Goal: Contribute content: Contribute content

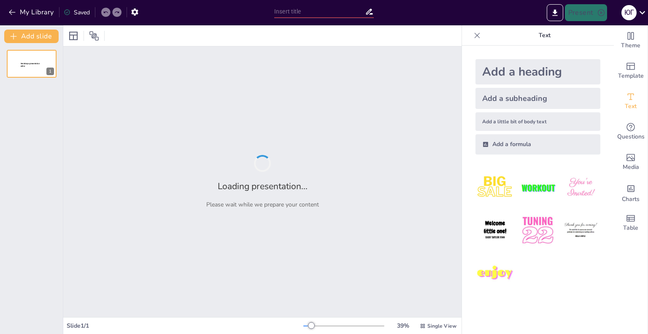
type input "Протитанкові міни серії ТМ-62: Будова та технічні характеристики"
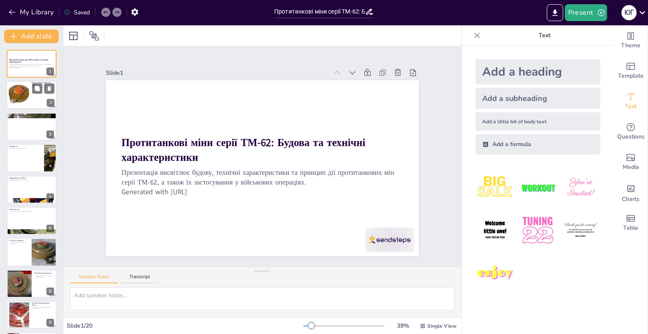
click at [19, 97] on div at bounding box center [19, 95] width 26 height 26
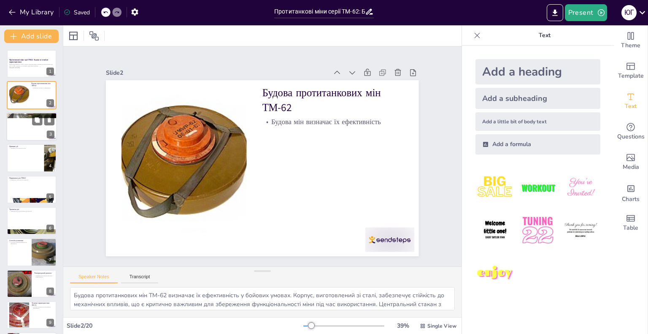
click at [26, 126] on div at bounding box center [31, 126] width 51 height 29
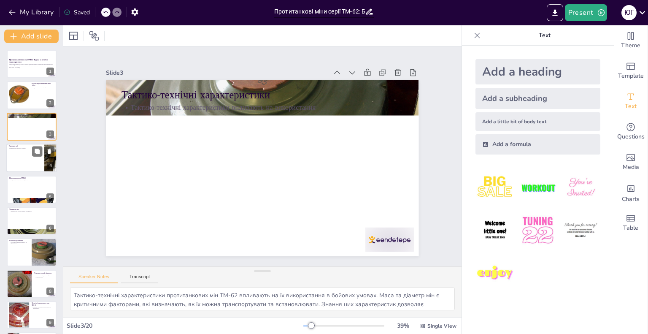
click at [10, 161] on div at bounding box center [31, 157] width 51 height 29
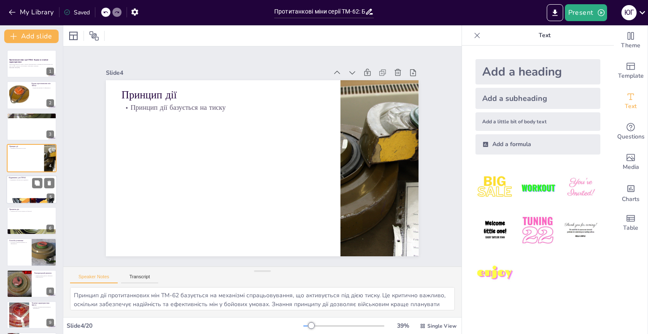
click at [20, 187] on div at bounding box center [31, 189] width 51 height 29
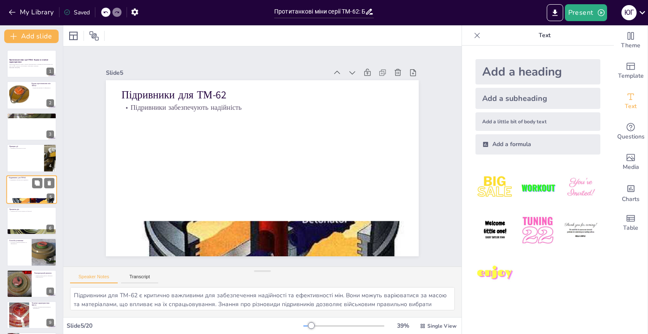
scroll to position [1, 0]
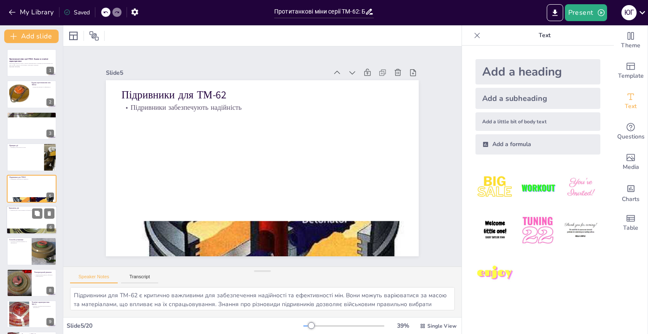
click at [22, 216] on div at bounding box center [31, 219] width 51 height 29
type textarea "Уражаюча дія протитанкових мін ТМ-62 суттєво впливає на бойові дії. Міни здатні…"
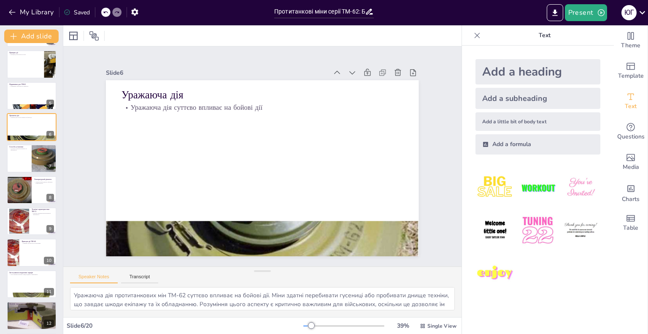
scroll to position [0, 0]
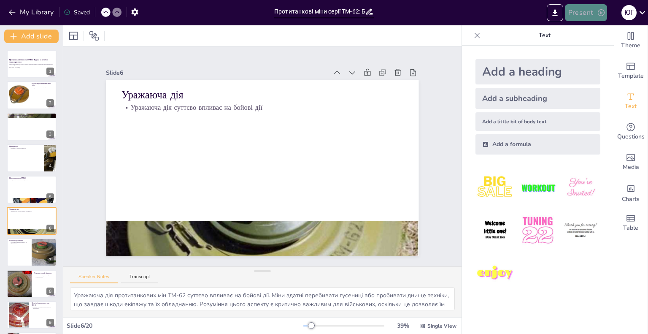
click at [591, 15] on button "Present" at bounding box center [586, 12] width 42 height 17
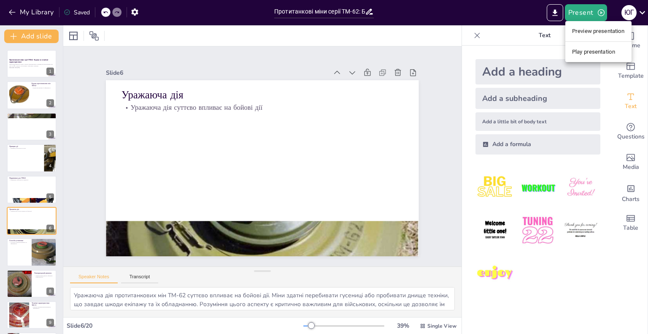
click at [590, 35] on li "Preview presentation" at bounding box center [598, 30] width 66 height 13
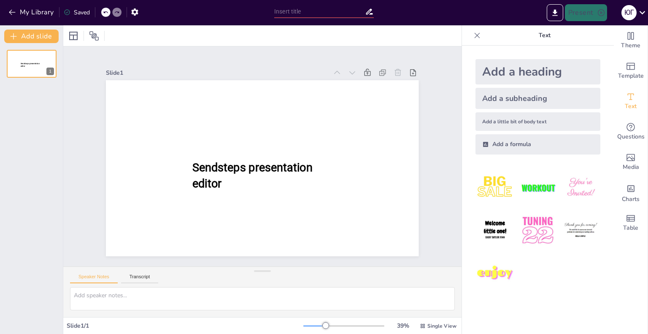
type input "Протитанкові міни серії ТМ-62: Будова та технічні характеристики"
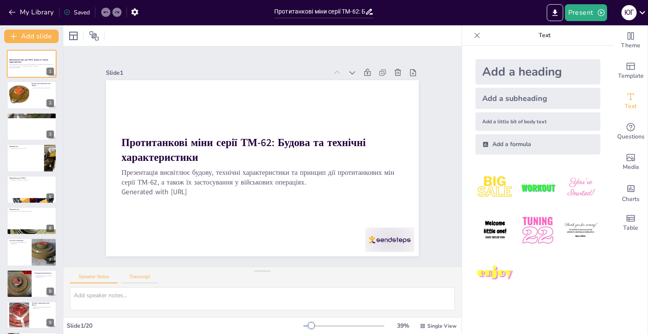
click at [144, 278] on button "Transcript" at bounding box center [140, 278] width 38 height 9
click at [107, 278] on button "Speaker Notes" at bounding box center [94, 278] width 48 height 9
click at [20, 102] on div at bounding box center [19, 95] width 26 height 26
type textarea "Будова протитанкових мін ТМ-62 визначає їх ефективність у бойових умовах. Корпу…"
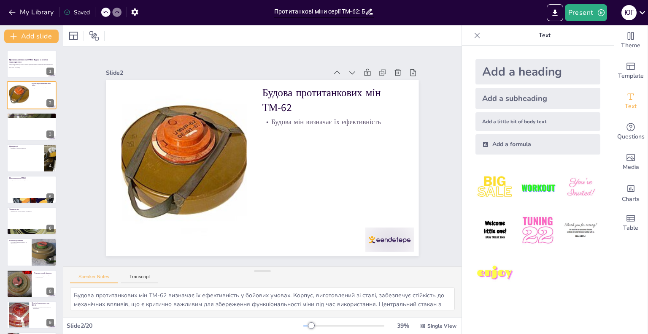
click at [105, 11] on icon at bounding box center [105, 12] width 5 height 5
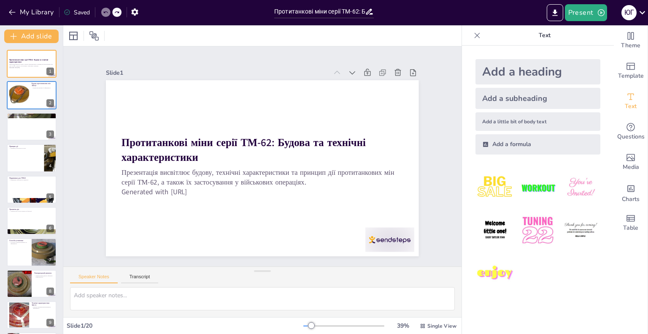
click at [105, 12] on icon at bounding box center [105, 12] width 4 height 2
click at [17, 9] on button "My Library" at bounding box center [31, 11] width 51 height 13
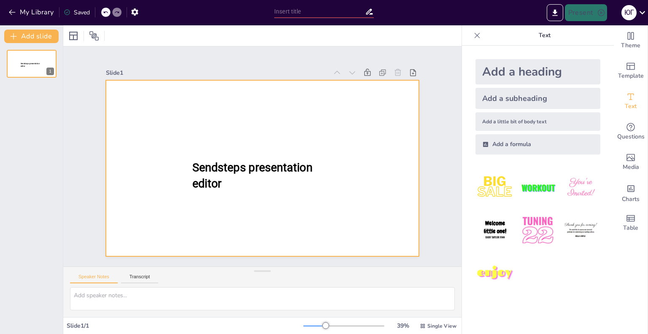
type input "New Sendsteps"
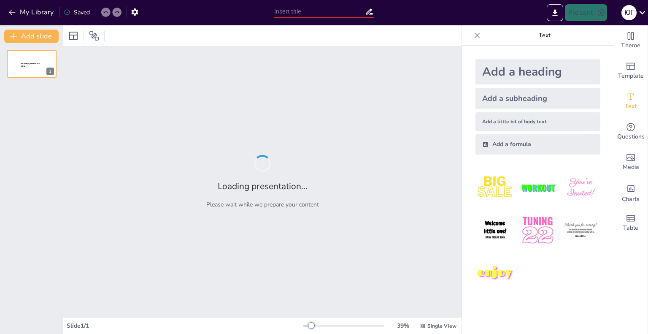
type input "Будова та принцип дії протитанкових мін ТМ-62: огляд характеристик"
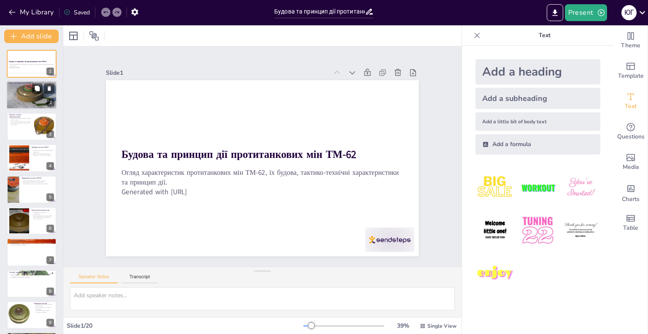
click at [27, 94] on div at bounding box center [32, 95] width 54 height 29
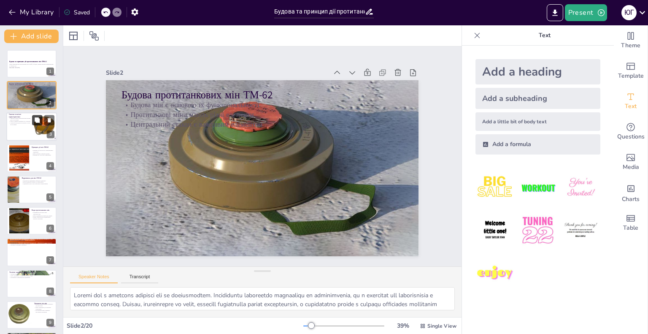
click at [42, 120] on button at bounding box center [37, 120] width 10 height 10
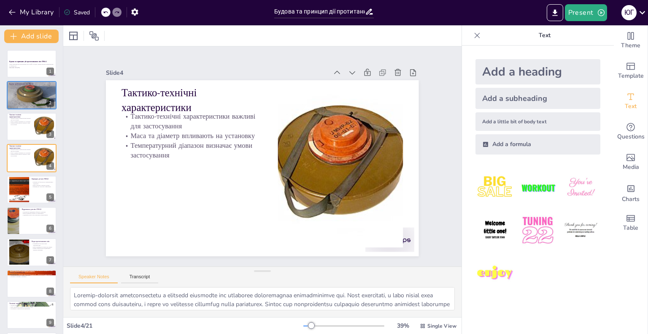
click at [116, 13] on div at bounding box center [111, 12] width 20 height 9
click at [107, 11] on icon at bounding box center [105, 12] width 5 height 5
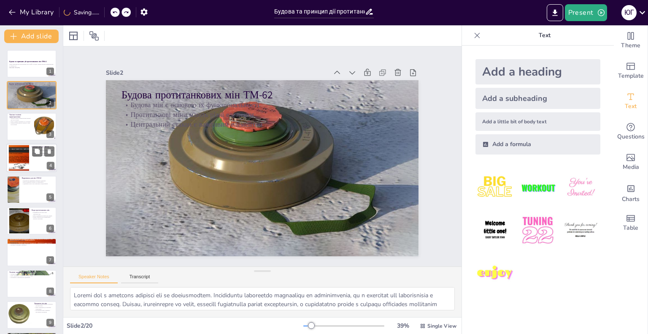
click at [24, 158] on div at bounding box center [19, 158] width 46 height 26
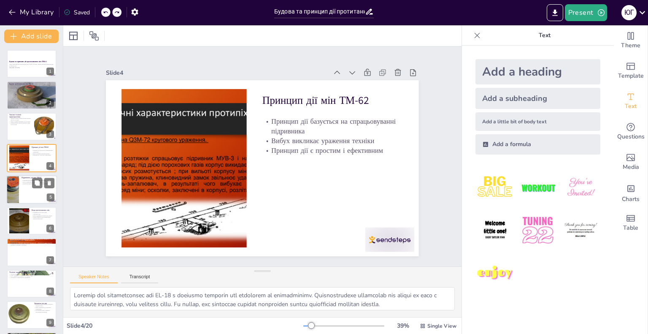
click at [25, 186] on div at bounding box center [31, 189] width 51 height 29
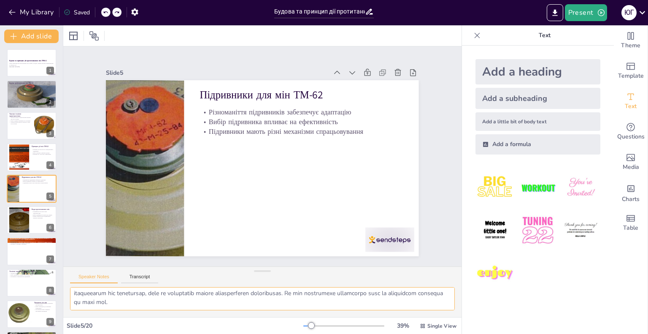
scroll to position [64, 0]
click at [22, 248] on div at bounding box center [31, 251] width 51 height 29
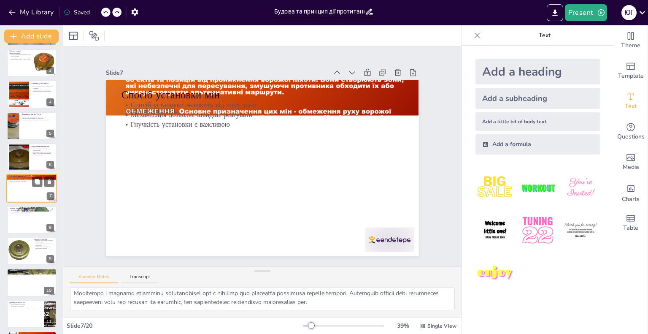
scroll to position [46, 0]
click at [27, 285] on div at bounding box center [31, 282] width 51 height 29
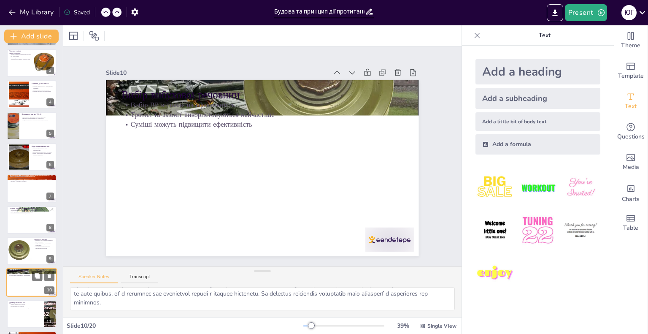
scroll to position [55, 0]
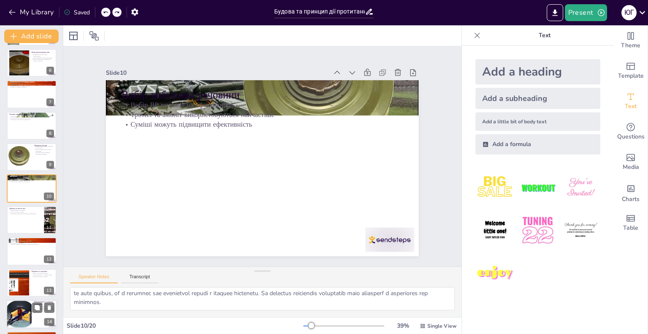
click at [23, 312] on div at bounding box center [19, 313] width 33 height 29
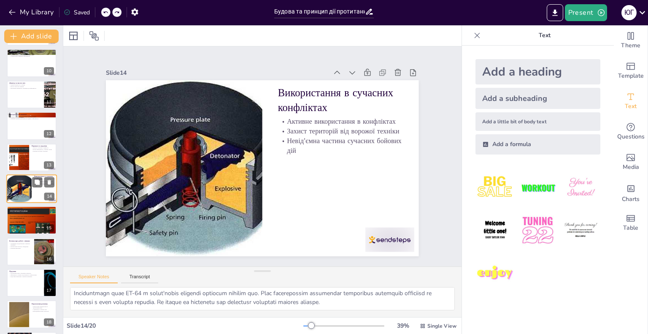
scroll to position [347, 0]
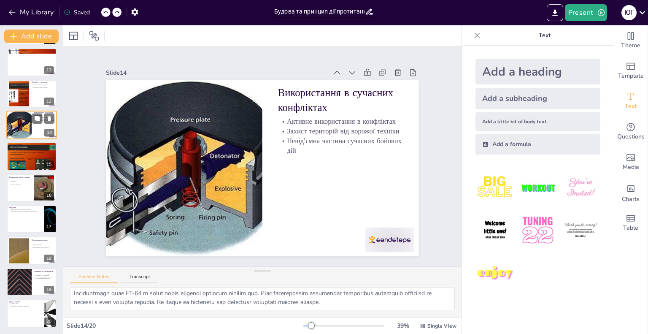
click at [23, 312] on div at bounding box center [32, 313] width 50 height 28
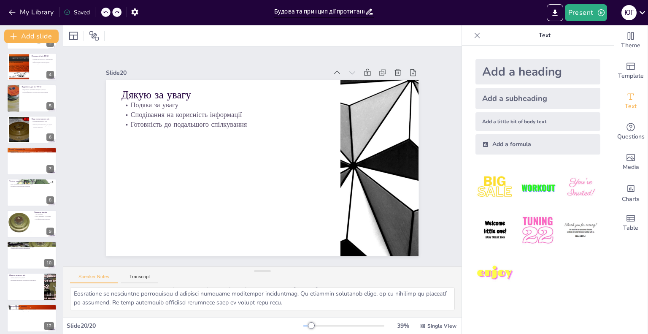
scroll to position [0, 0]
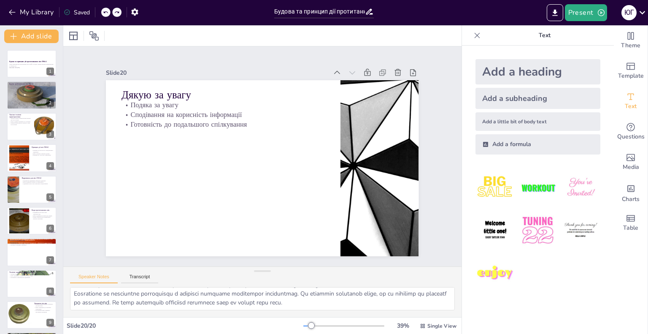
click at [74, 177] on div "Slide 1 Будова та принцип дії протитанкових мін ТМ-62 Огляд характеристик проти…" at bounding box center [262, 156] width 419 height 260
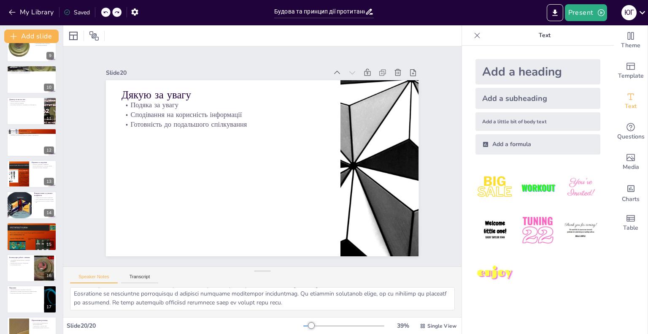
scroll to position [347, 0]
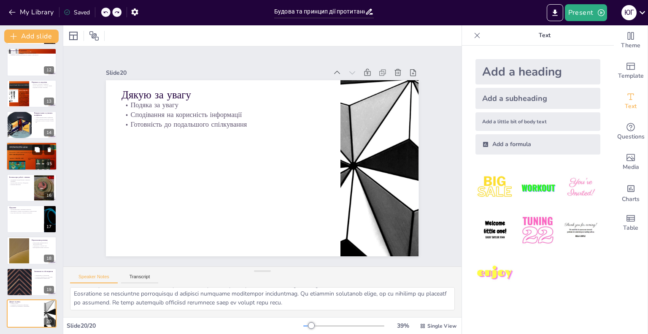
click at [27, 159] on div at bounding box center [31, 156] width 51 height 29
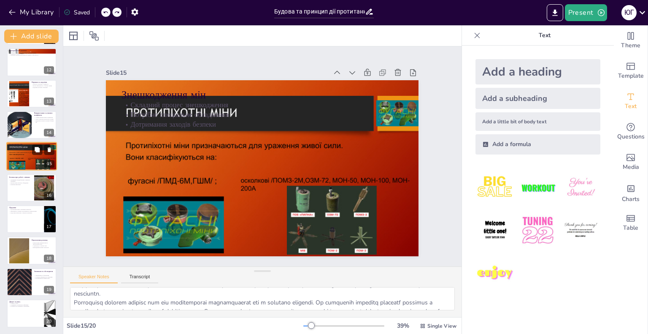
scroll to position [55, 0]
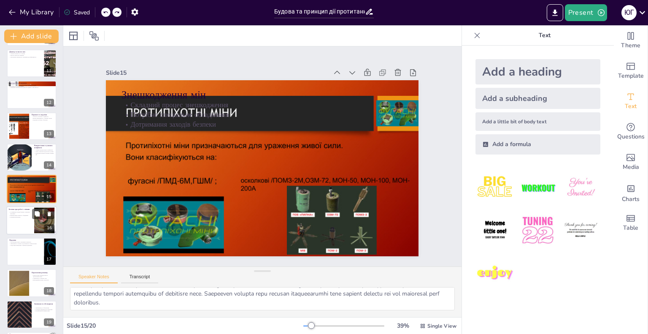
click at [17, 218] on div at bounding box center [31, 220] width 51 height 29
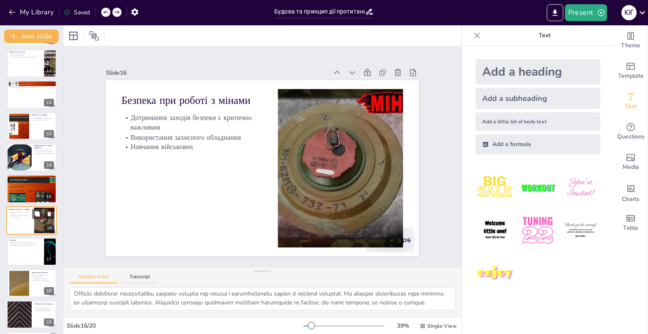
scroll to position [64, 0]
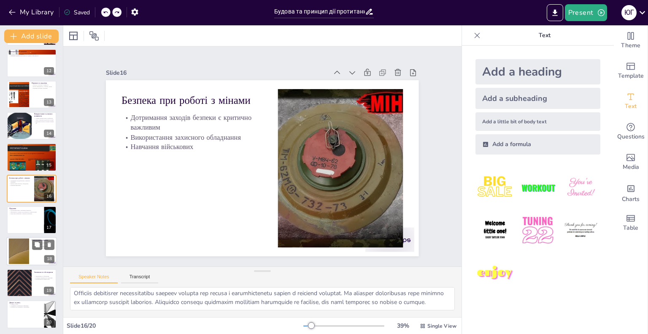
click at [18, 261] on div at bounding box center [19, 251] width 46 height 26
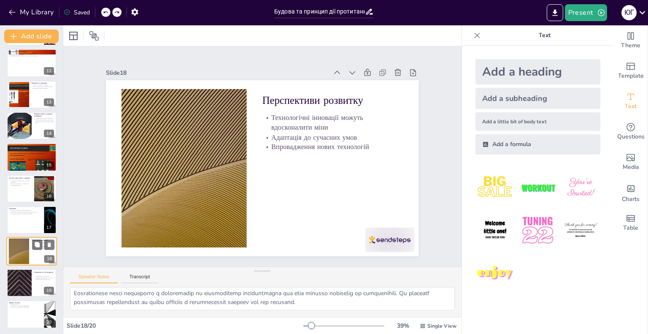
scroll to position [37, 0]
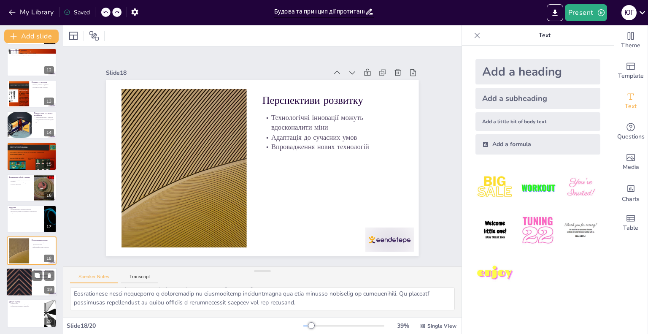
click at [17, 295] on div at bounding box center [19, 281] width 51 height 29
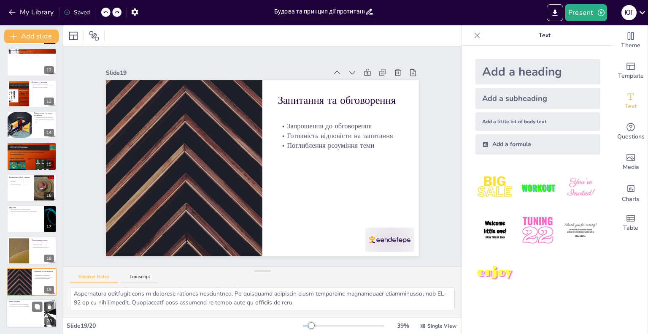
click at [27, 322] on div at bounding box center [31, 313] width 51 height 29
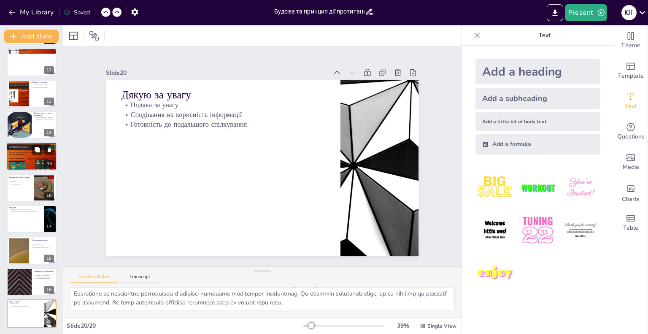
click at [27, 157] on div at bounding box center [31, 156] width 51 height 29
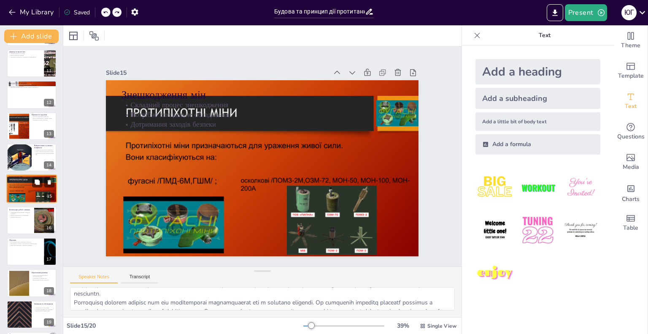
scroll to position [55, 0]
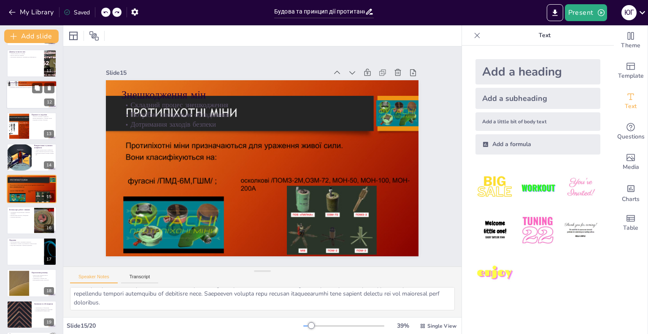
click at [32, 81] on div at bounding box center [31, 83] width 51 height 29
type textarea "Loremipsumdol sitametc adipiscingel sed DO-18 e temporin utlabore etd magnaa en…"
